Goal: Transaction & Acquisition: Purchase product/service

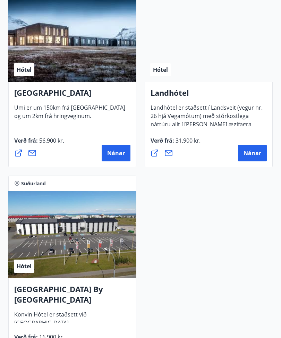
scroll to position [2705, 0]
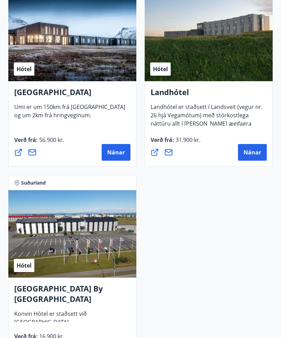
click at [25, 287] on h4 "[GEOGRAPHIC_DATA] By [GEOGRAPHIC_DATA]" at bounding box center [72, 296] width 116 height 26
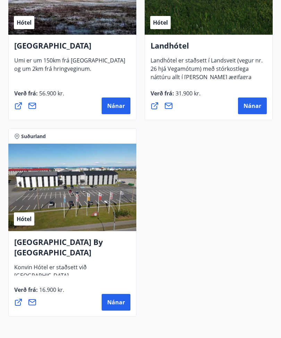
scroll to position [2797, 0]
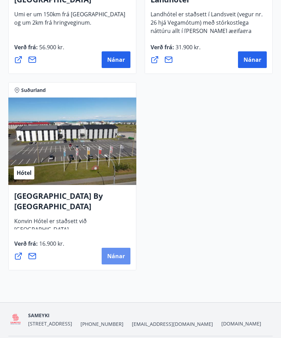
click at [117, 259] on span "Nánar" at bounding box center [116, 257] width 18 height 8
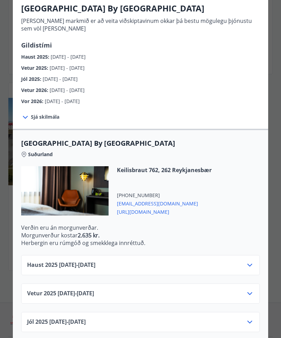
scroll to position [60, 0]
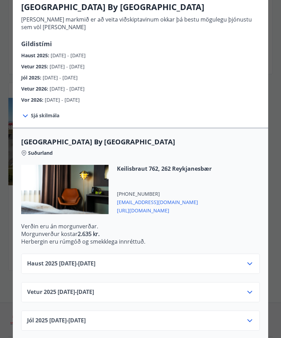
click at [56, 261] on span "Haust [PHONE_NUMBER][DATE] - [DATE]" at bounding box center [61, 264] width 68 height 8
click at [90, 262] on span "Haust [PHONE_NUMBER][DATE] - [DATE]" at bounding box center [61, 264] width 68 height 8
click at [248, 265] on icon at bounding box center [250, 264] width 8 height 8
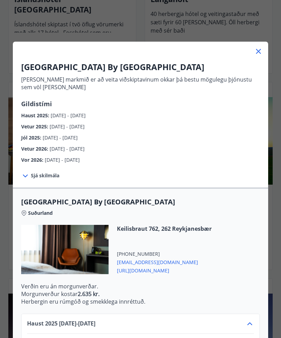
scroll to position [2208, 0]
click at [261, 51] on icon at bounding box center [258, 51] width 8 height 8
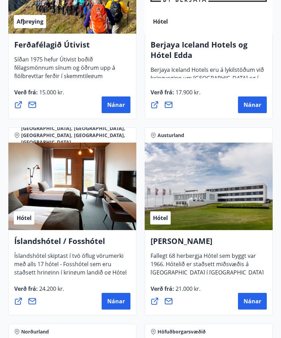
scroll to position [1152, 0]
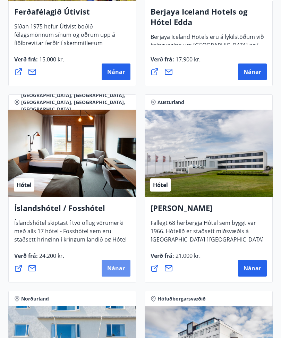
click at [114, 270] on span "Nánar" at bounding box center [116, 269] width 18 height 8
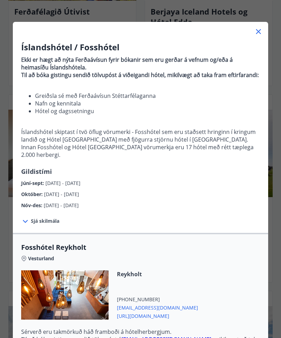
scroll to position [20, 0]
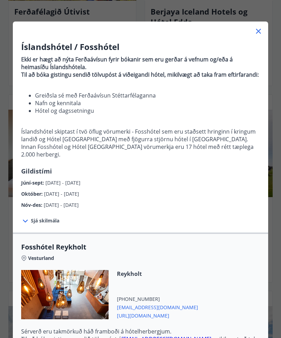
click at [32, 221] on span "Sjá skilmála" at bounding box center [45, 220] width 28 height 7
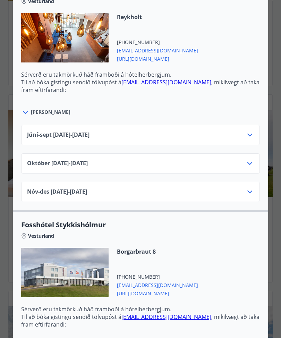
scroll to position [315, 0]
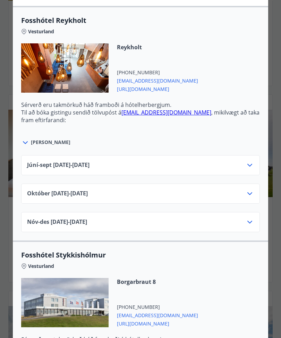
click at [33, 197] on span "[DATE]10.25 - [DATE]" at bounding box center [57, 194] width 61 height 8
click at [51, 197] on span "[DATE]10.25 - [DATE]" at bounding box center [57, 194] width 61 height 8
click at [253, 196] on icon at bounding box center [250, 194] width 8 height 8
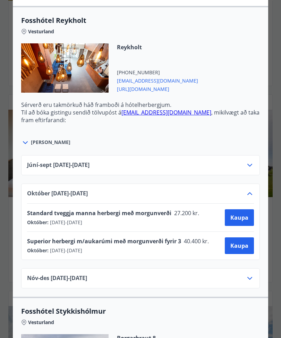
click at [241, 215] on span "Kaupa" at bounding box center [240, 218] width 18 height 8
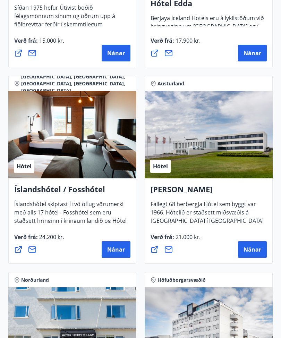
scroll to position [1242, 0]
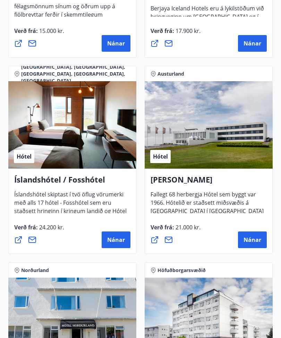
click at [114, 243] on span "Nánar" at bounding box center [116, 240] width 18 height 8
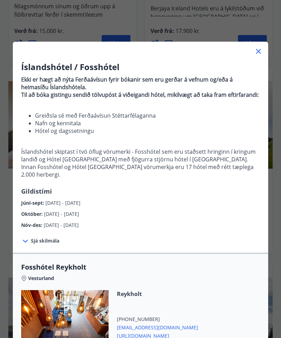
scroll to position [0, 0]
click at [257, 55] on icon at bounding box center [258, 51] width 8 height 8
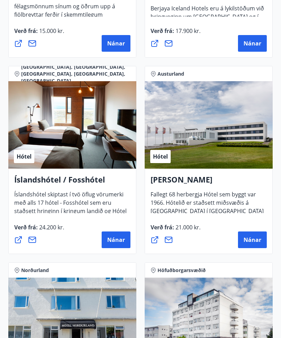
click at [67, 206] on span "Íslandshótel skiptast í tvö öflug vörumerki með alls 17 hótel - Fosshótel sem e…" at bounding box center [70, 214] width 112 height 47
click at [24, 201] on span "Íslandshótel skiptast í tvö öflug vörumerki með alls 17 hótel - Fosshótel sem e…" at bounding box center [70, 214] width 112 height 47
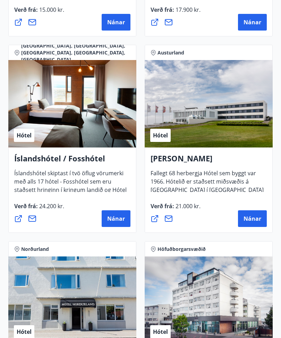
scroll to position [1263, 0]
click at [111, 219] on span "Nánar" at bounding box center [116, 219] width 18 height 8
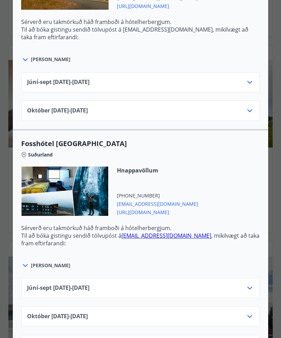
scroll to position [1886, 0]
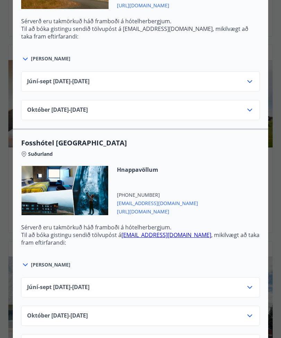
click at [32, 152] on span "Suðurland" at bounding box center [40, 154] width 25 height 7
click at [37, 262] on span "[PERSON_NAME]" at bounding box center [51, 264] width 40 height 7
click at [39, 266] on span "[PERSON_NAME]" at bounding box center [51, 264] width 40 height 7
click at [39, 268] on div "[PERSON_NAME]" at bounding box center [140, 261] width 239 height 16
click at [25, 266] on icon at bounding box center [25, 265] width 5 height 3
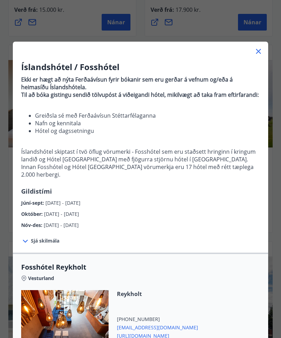
scroll to position [0, 0]
click at [256, 53] on icon at bounding box center [258, 51] width 8 height 8
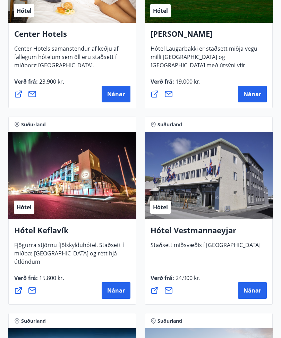
scroll to position [2375, 0]
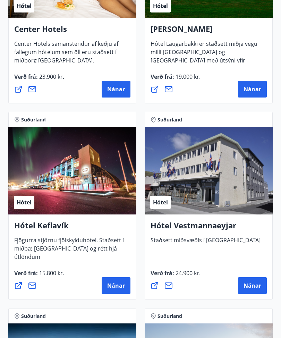
click at [39, 248] on span "Fjögurra stjörnu fjölskylduhótel. Staðsett í miðbæ [GEOGRAPHIC_DATA] og rétt hj…" at bounding box center [69, 251] width 110 height 30
click at [30, 225] on h4 "Hótel Keflavík" at bounding box center [72, 228] width 116 height 16
click at [111, 286] on span "Nánar" at bounding box center [116, 286] width 18 height 8
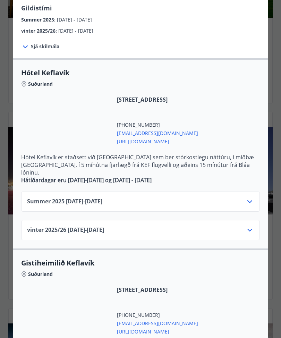
scroll to position [97, 0]
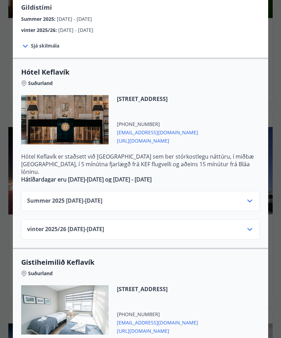
click at [48, 225] on span "vinter 2025/[PHONE_NUMBER][DATE] - [DATE]" at bounding box center [65, 229] width 77 height 8
click at [54, 225] on span "vinter 2025/[PHONE_NUMBER][DATE] - [DATE]" at bounding box center [65, 229] width 77 height 8
click at [247, 225] on icon at bounding box center [250, 229] width 8 height 8
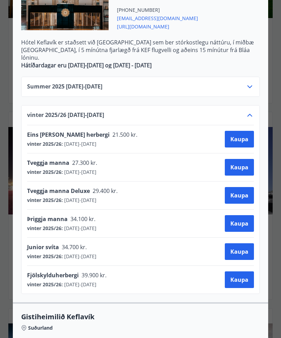
scroll to position [211, 0]
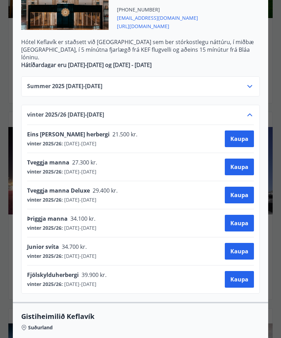
click at [234, 163] on span "Kaupa" at bounding box center [240, 167] width 18 height 8
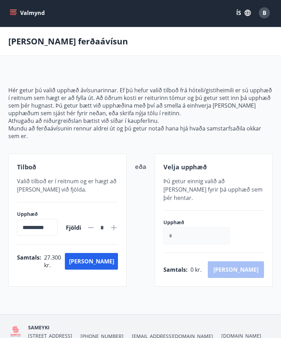
scroll to position [5, 0]
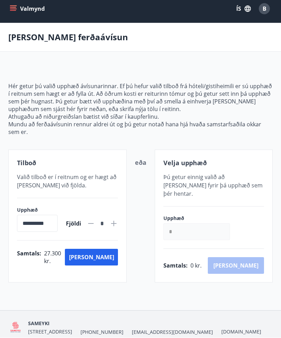
click at [107, 256] on button "[PERSON_NAME]" at bounding box center [91, 257] width 53 height 17
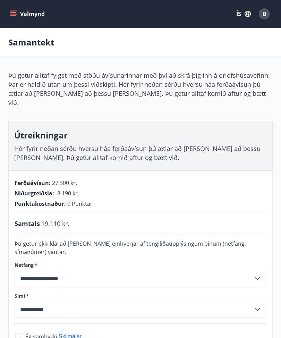
click at [14, 14] on icon "menu" at bounding box center [14, 14] width 8 height 1
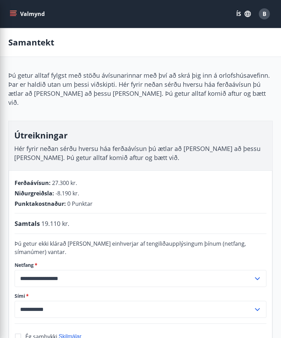
click at [176, 44] on div "Samantekt" at bounding box center [140, 42] width 281 height 29
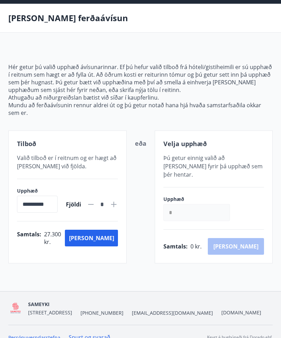
scroll to position [28, 0]
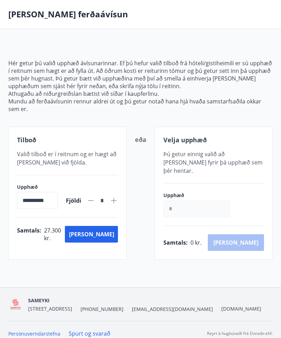
click at [102, 234] on button "[PERSON_NAME]" at bounding box center [91, 234] width 53 height 17
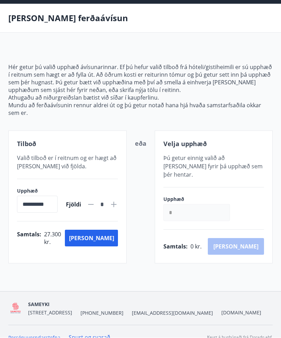
scroll to position [24, 0]
